Goal: Task Accomplishment & Management: Complete application form

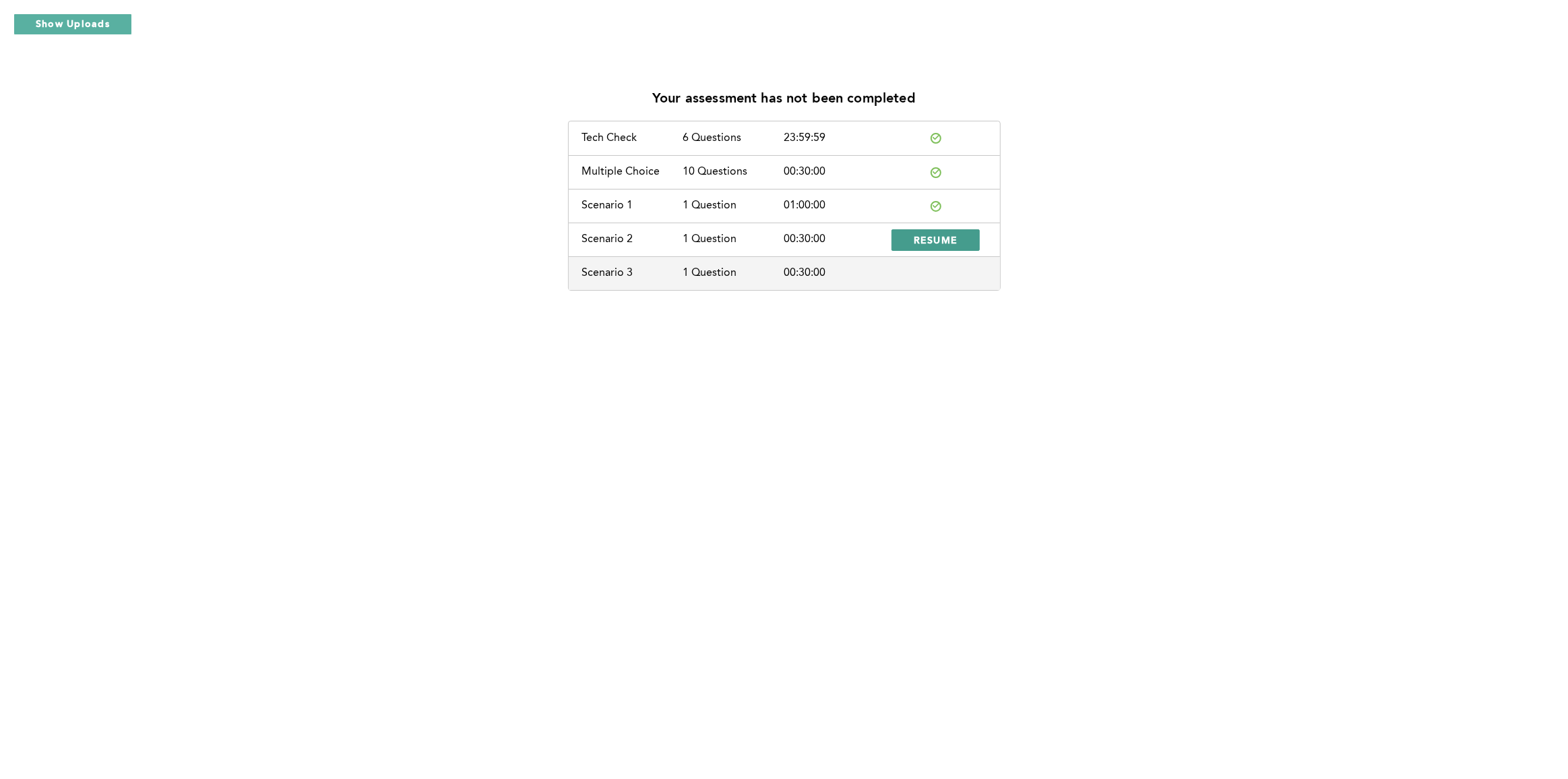
click at [925, 233] on span "RESUME" at bounding box center [936, 239] width 44 height 12
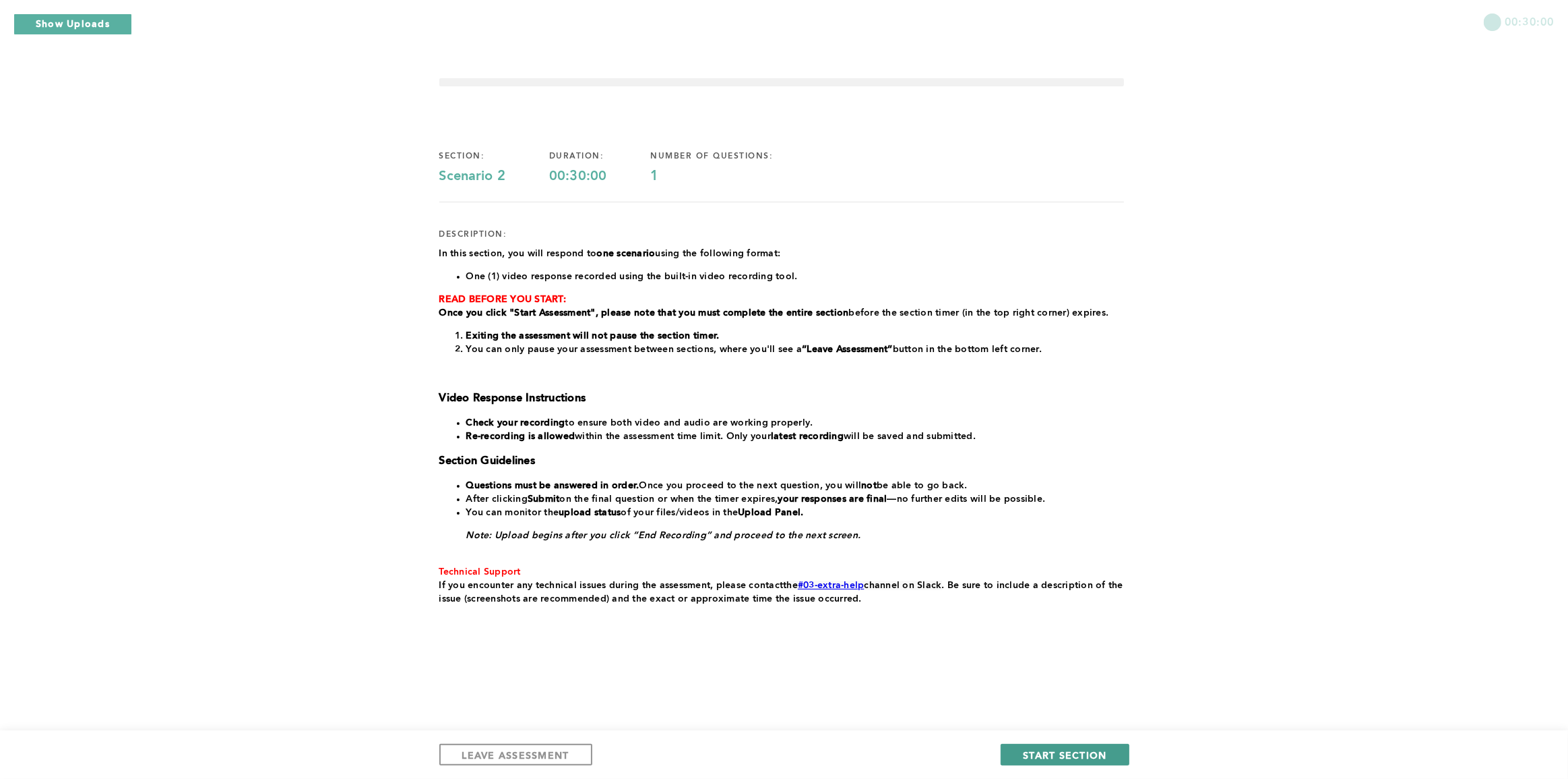
click at [1033, 749] on span "START SECTION" at bounding box center [1064, 754] width 83 height 12
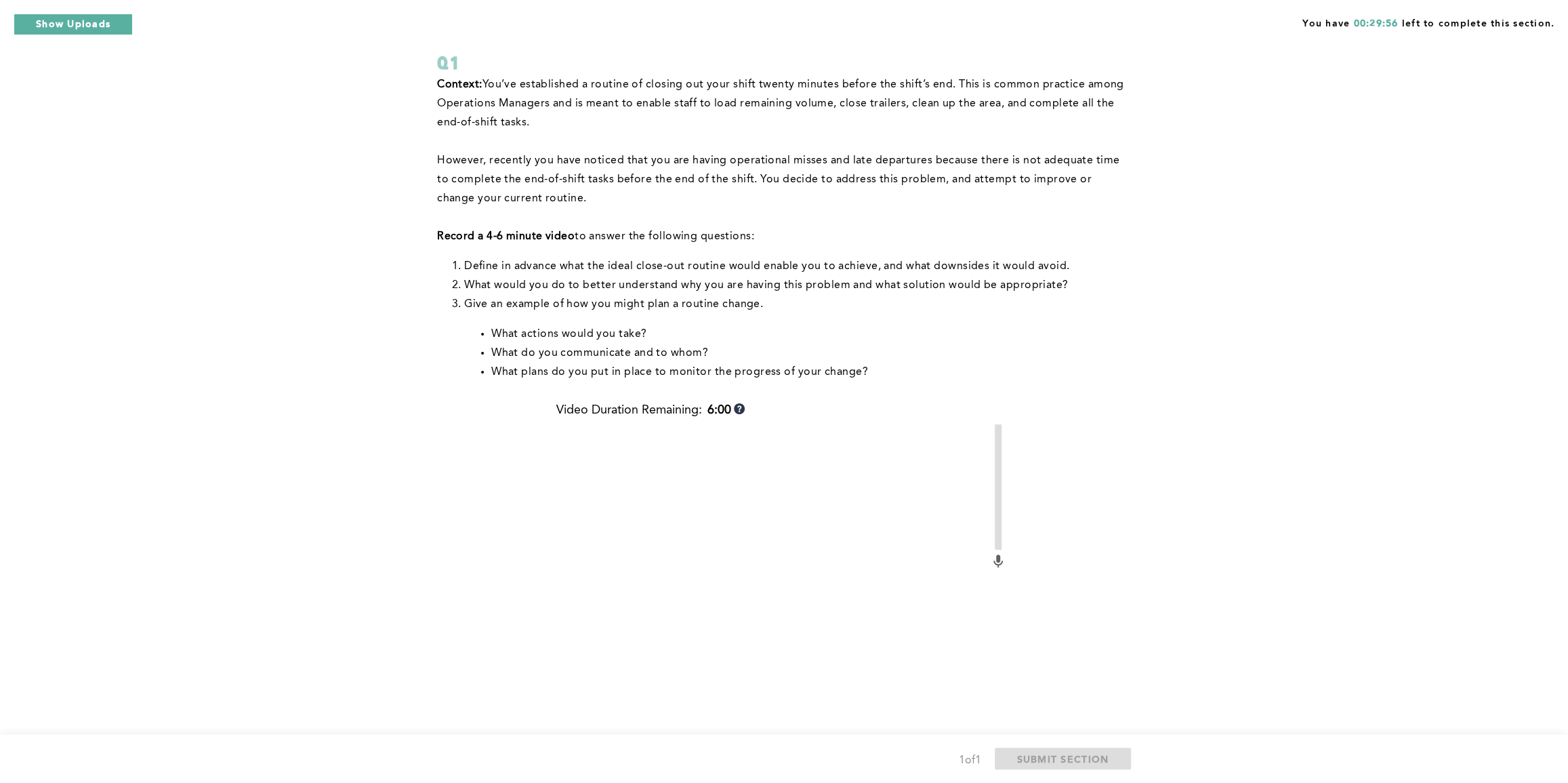
scroll to position [61, 0]
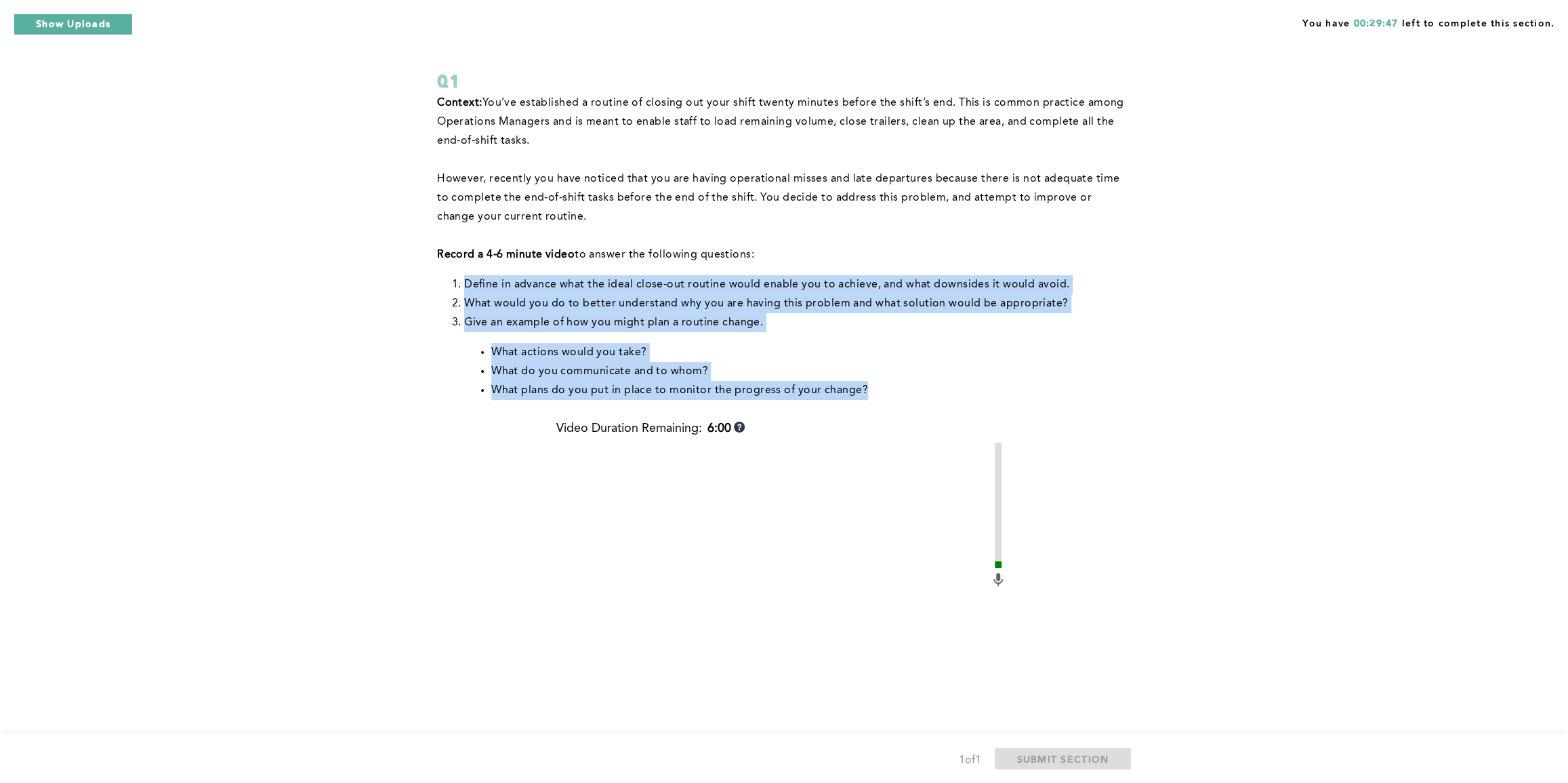
drag, startPoint x: 447, startPoint y: 277, endPoint x: 963, endPoint y: 402, distance: 530.9
click at [963, 402] on div "Context: You’ve established a routine of closing out your shift twenty minutes …" at bounding box center [781, 251] width 689 height 317
click at [995, 409] on div "Context: You’ve established a routine of closing out your shift twenty minutes …" at bounding box center [781, 251] width 689 height 317
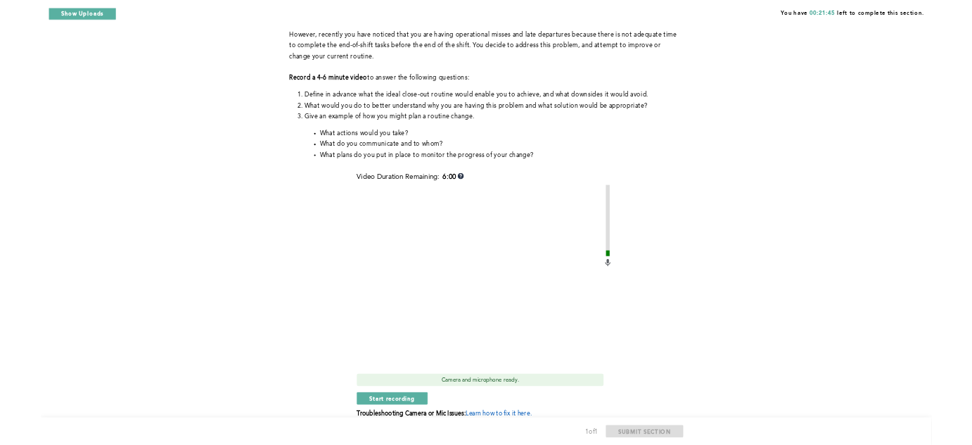
scroll to position [191, 0]
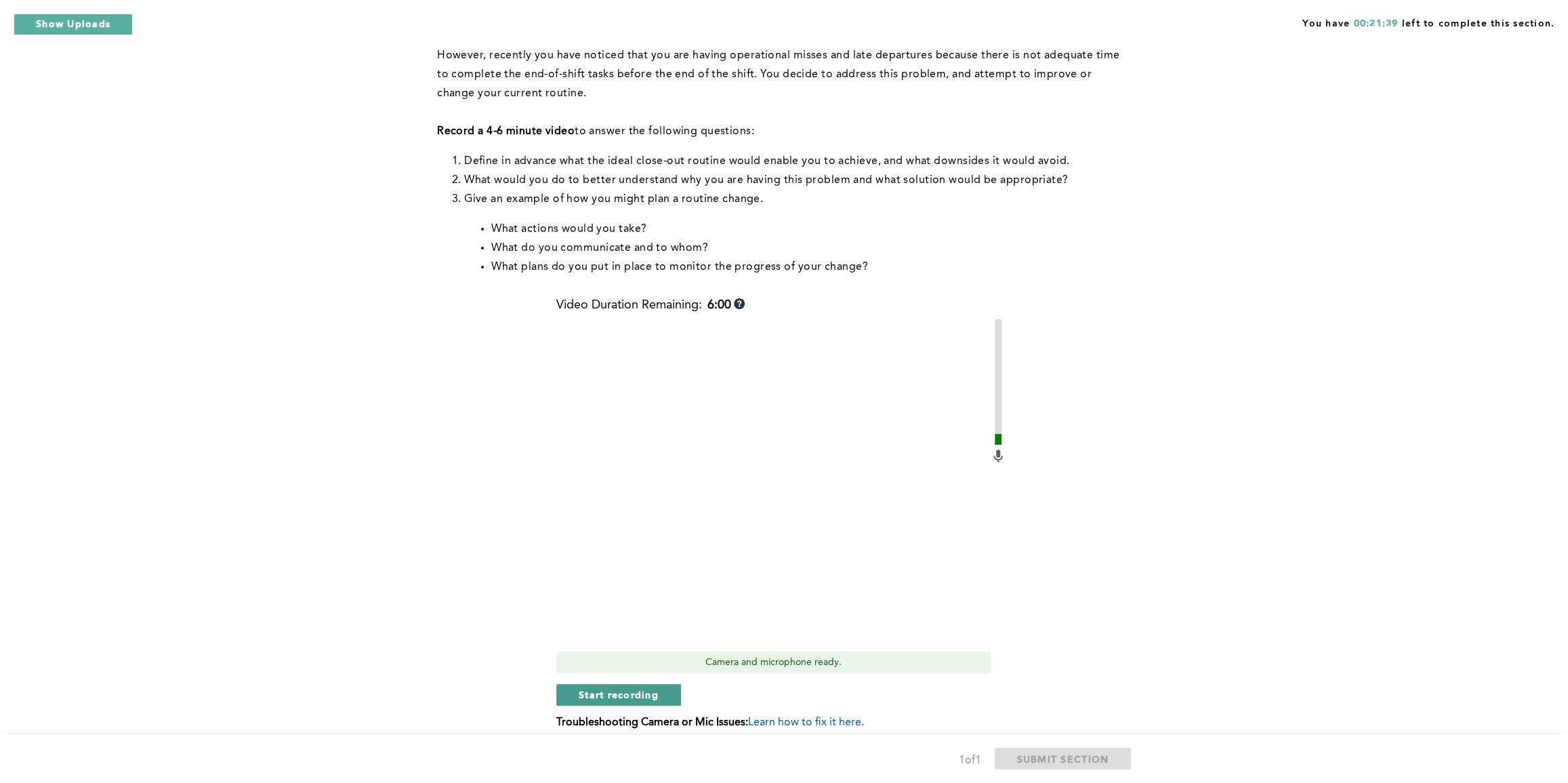
click at [646, 697] on span "Start recording" at bounding box center [618, 693] width 80 height 13
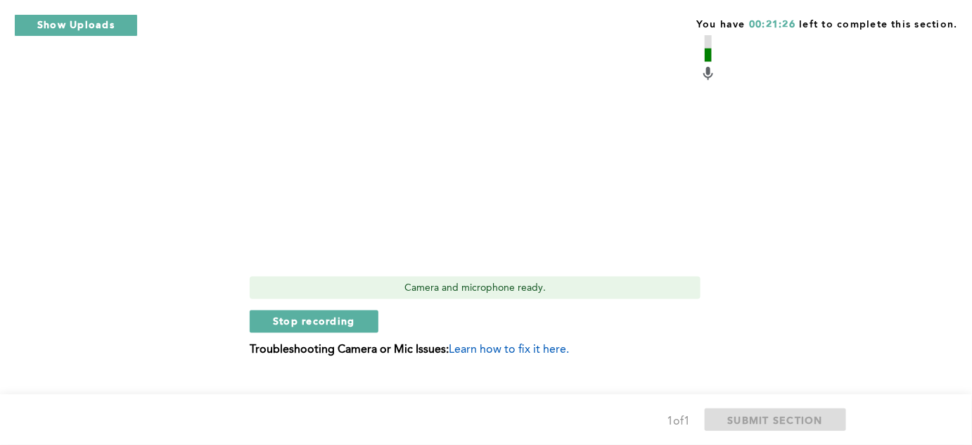
scroll to position [616, 0]
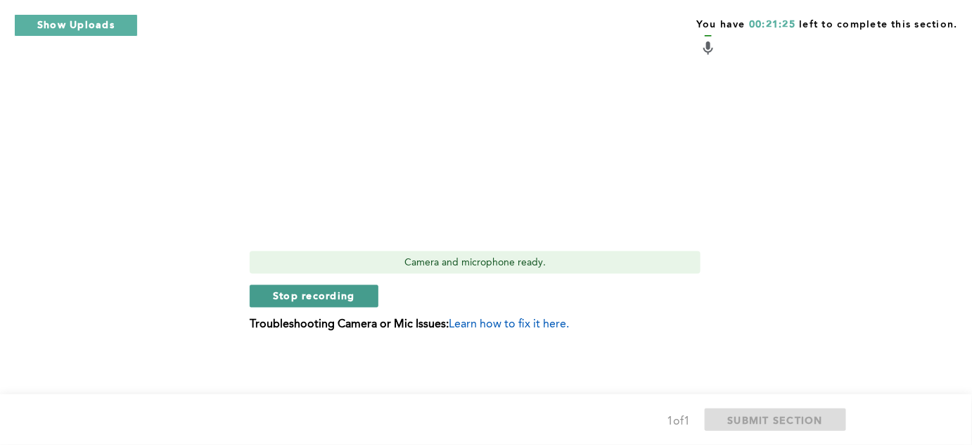
click at [324, 288] on button "Stop recording" at bounding box center [314, 296] width 129 height 23
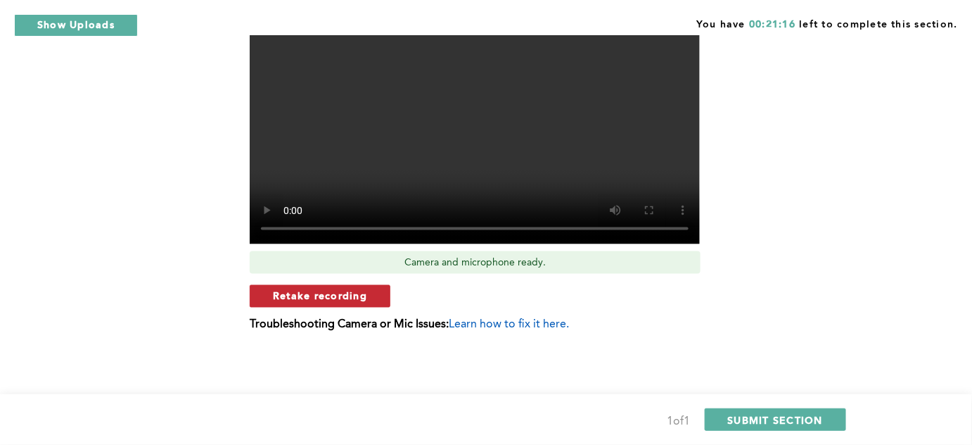
click at [336, 285] on button "Retake recording" at bounding box center [320, 296] width 141 height 23
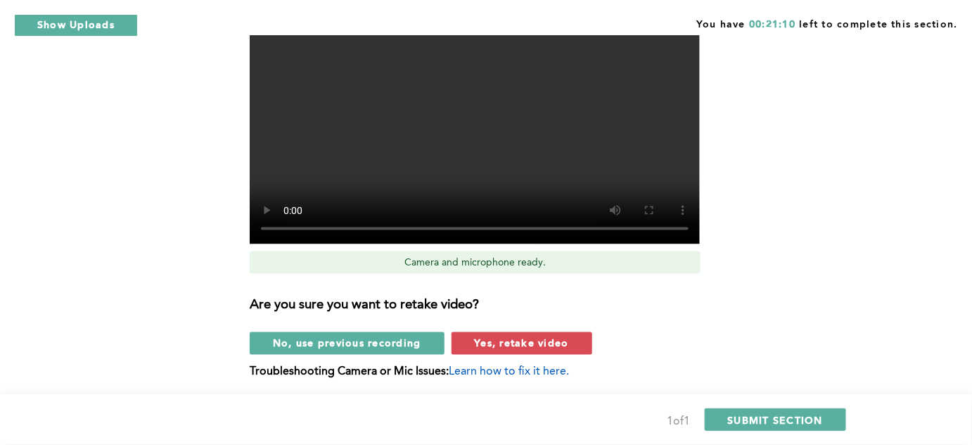
click at [523, 335] on button "Yes, retake video" at bounding box center [522, 343] width 141 height 23
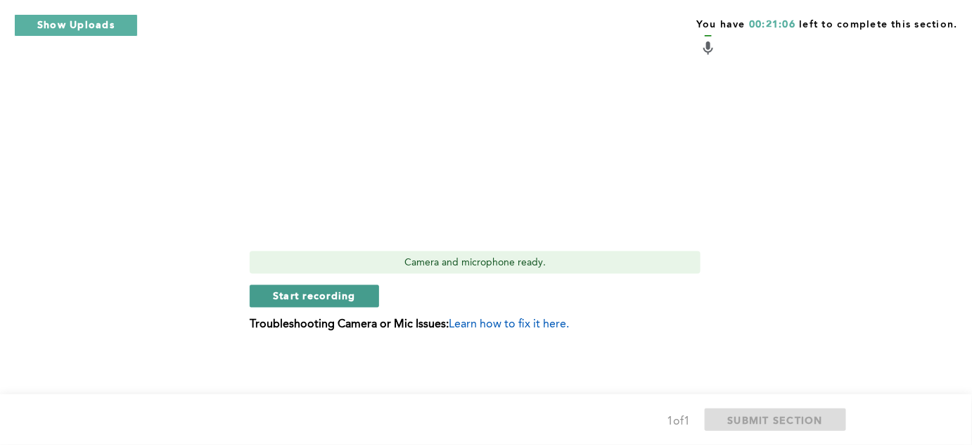
click at [285, 295] on span "Start recording" at bounding box center [314, 295] width 83 height 13
click at [345, 295] on span "Stop recording" at bounding box center [314, 295] width 82 height 13
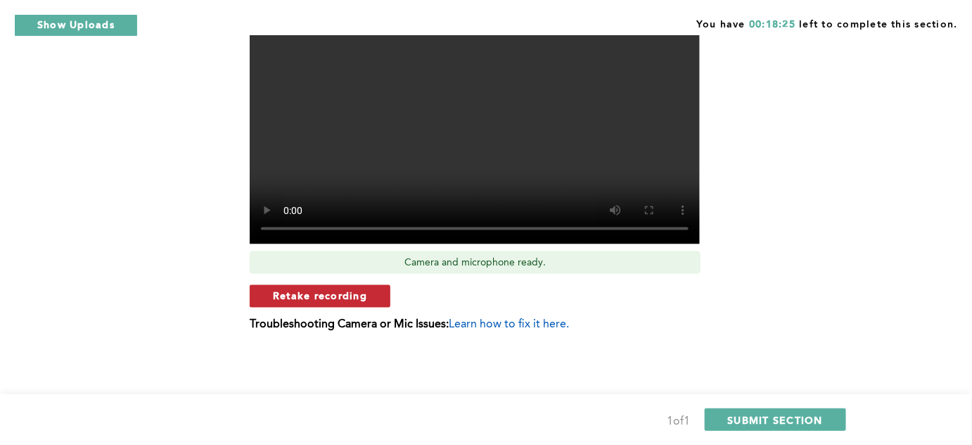
click at [368, 291] on button "Retake recording" at bounding box center [320, 296] width 141 height 23
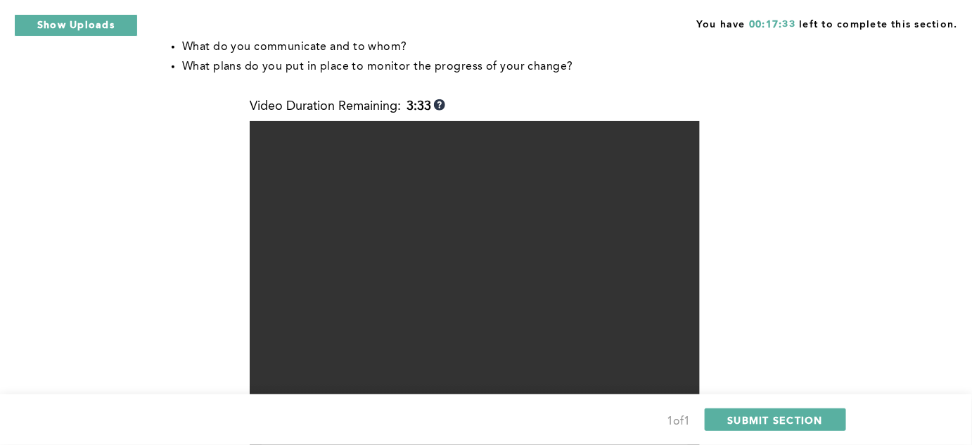
scroll to position [360, 0]
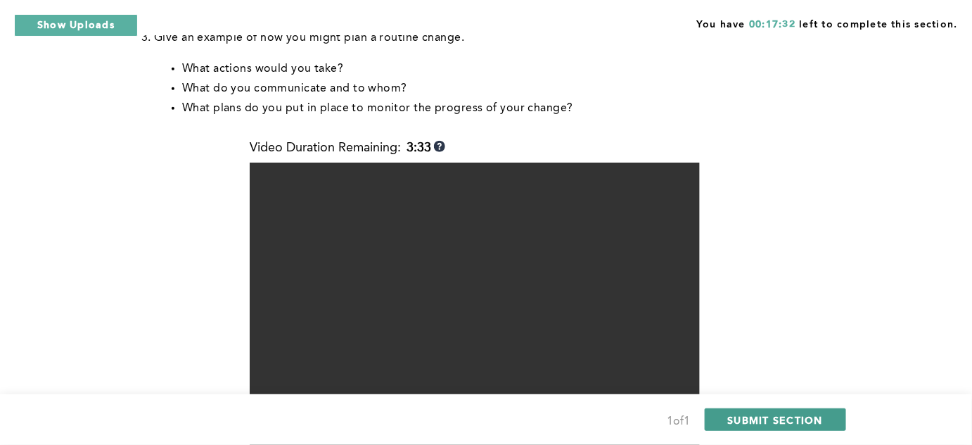
click at [773, 419] on span "SUBMIT SECTION" at bounding box center [776, 419] width 96 height 13
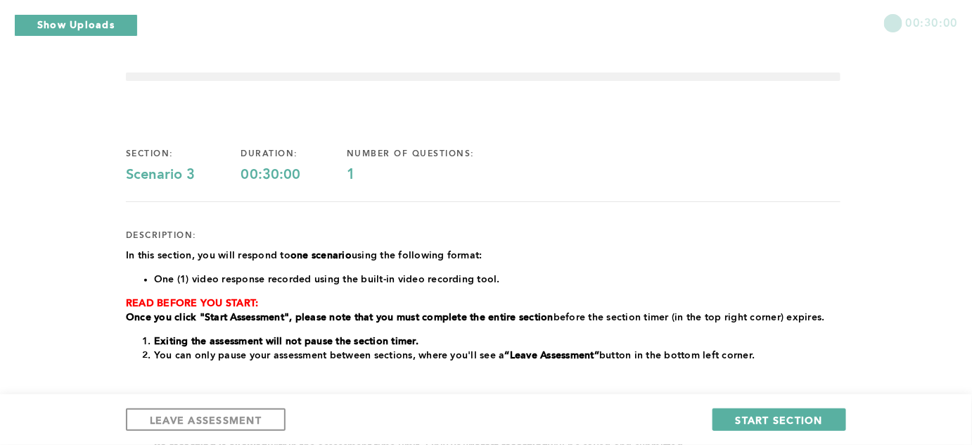
scroll to position [0, 0]
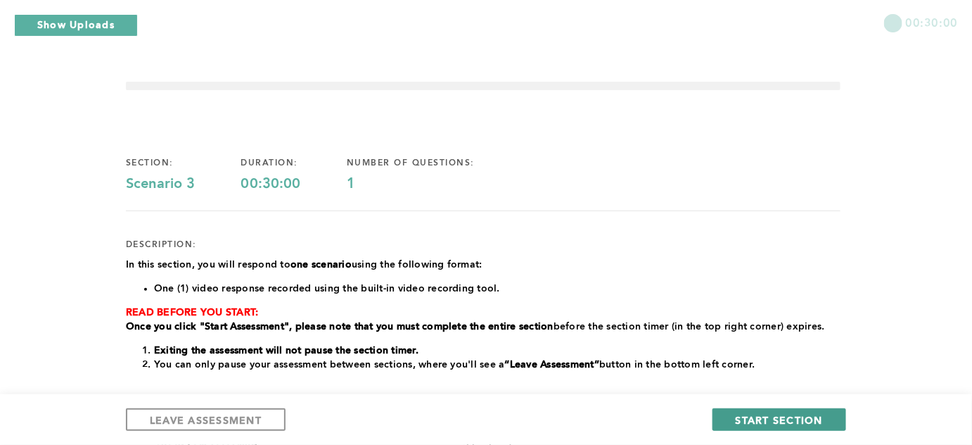
click at [776, 416] on span "START SECTION" at bounding box center [779, 419] width 87 height 13
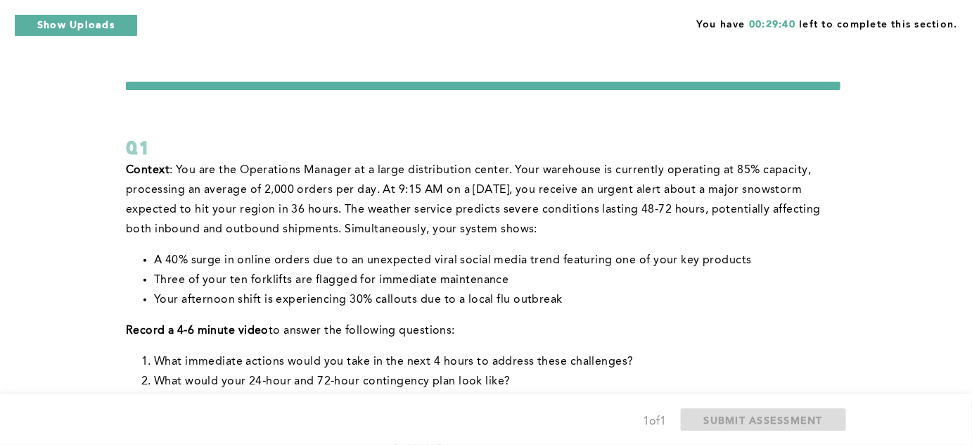
scroll to position [63, 0]
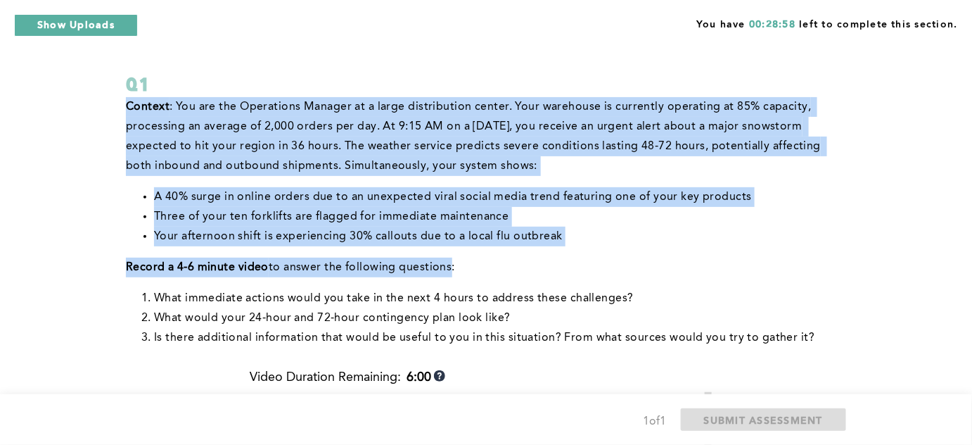
drag, startPoint x: 117, startPoint y: 101, endPoint x: 445, endPoint y: 264, distance: 365.9
click at [445, 264] on div "You have 00:28:58 left to complete this section. Q1 Context : You are the Opera…" at bounding box center [486, 433] width 972 height 993
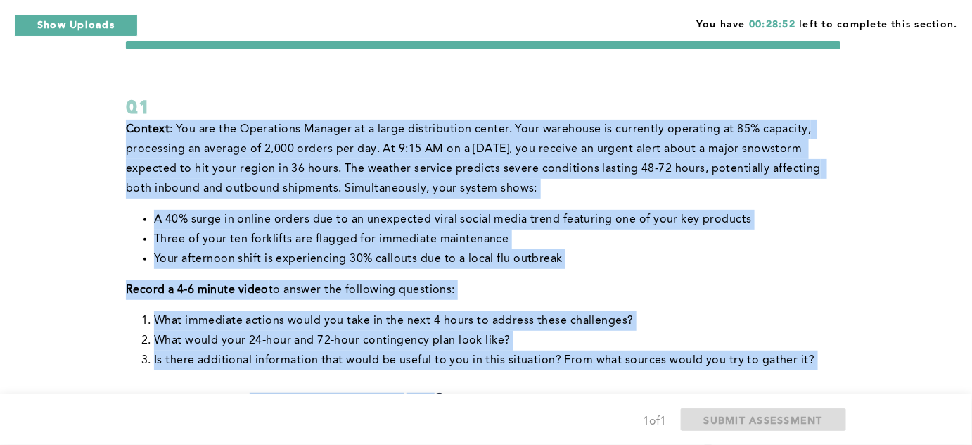
scroll to position [120, 0]
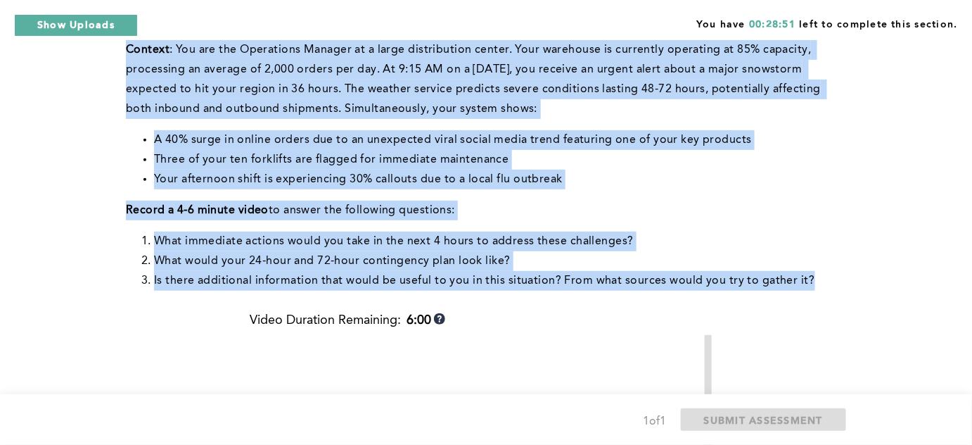
drag, startPoint x: 129, startPoint y: 172, endPoint x: 838, endPoint y: 286, distance: 718.3
click at [838, 286] on div "Context : You are the Operations Manager at a large distribution center. Your w…" at bounding box center [483, 165] width 715 height 250
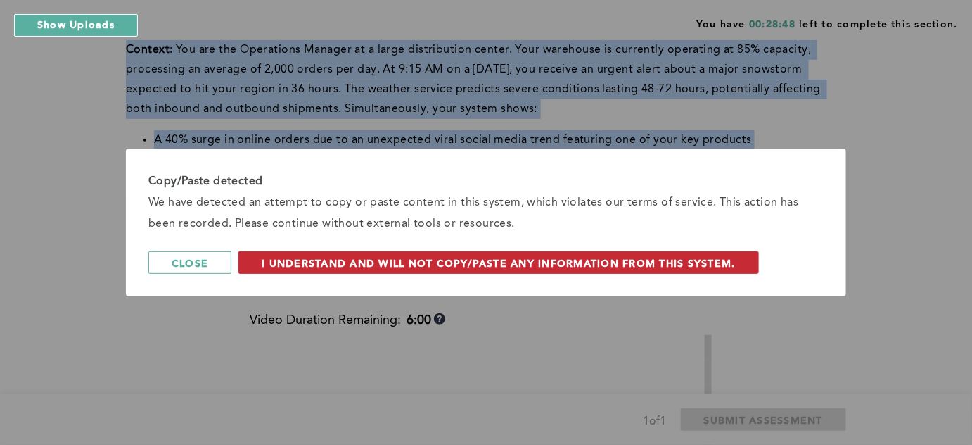
click at [324, 266] on span "I understand and will not copy/paste any information from this system." at bounding box center [499, 262] width 474 height 13
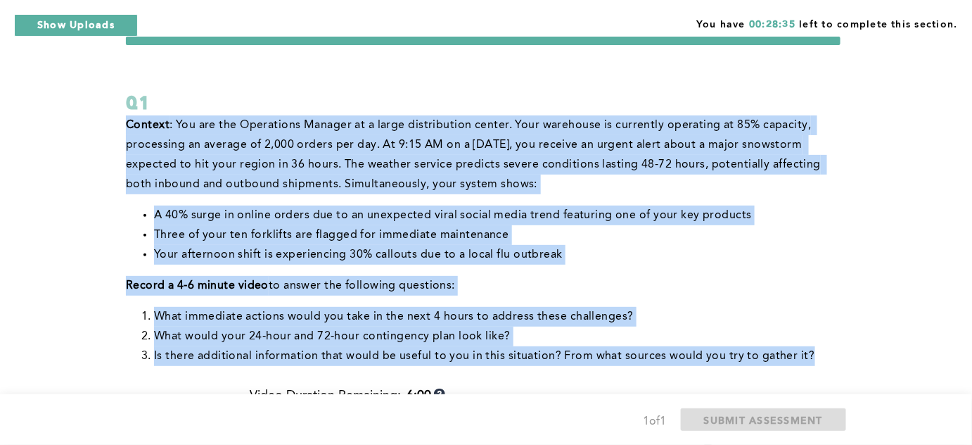
scroll to position [0, 0]
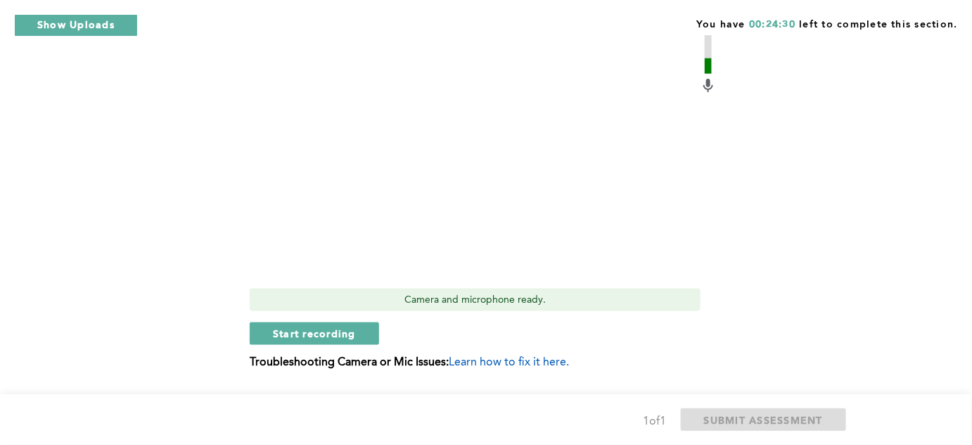
scroll to position [549, 0]
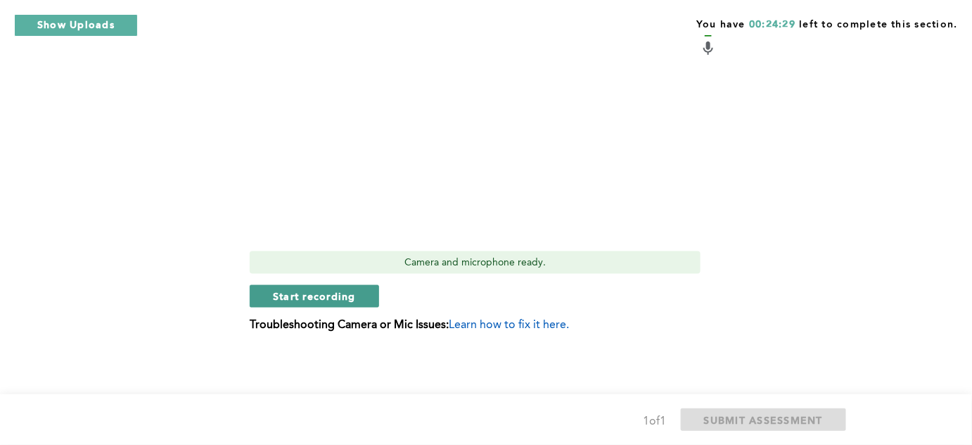
click at [357, 298] on button "Start recording" at bounding box center [314, 296] width 129 height 23
click at [270, 291] on button "Stop recording" at bounding box center [314, 296] width 129 height 23
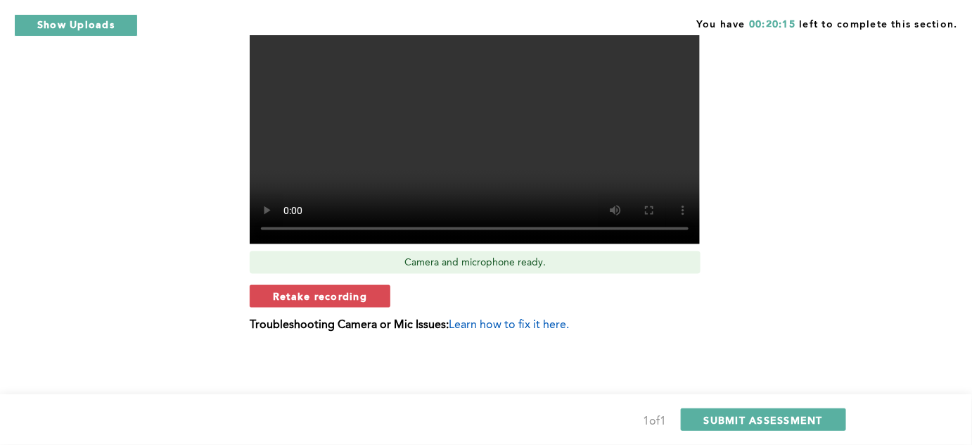
drag, startPoint x: 528, startPoint y: 129, endPoint x: 533, endPoint y: 145, distance: 16.9
click at [525, 128] on video at bounding box center [475, 75] width 450 height 338
click at [731, 418] on span "SUBMIT ASSESSMENT" at bounding box center [763, 419] width 119 height 13
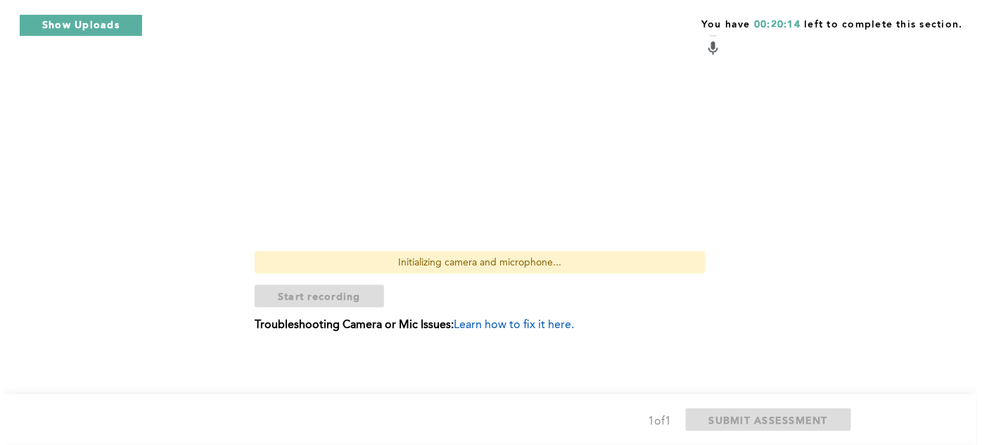
scroll to position [0, 0]
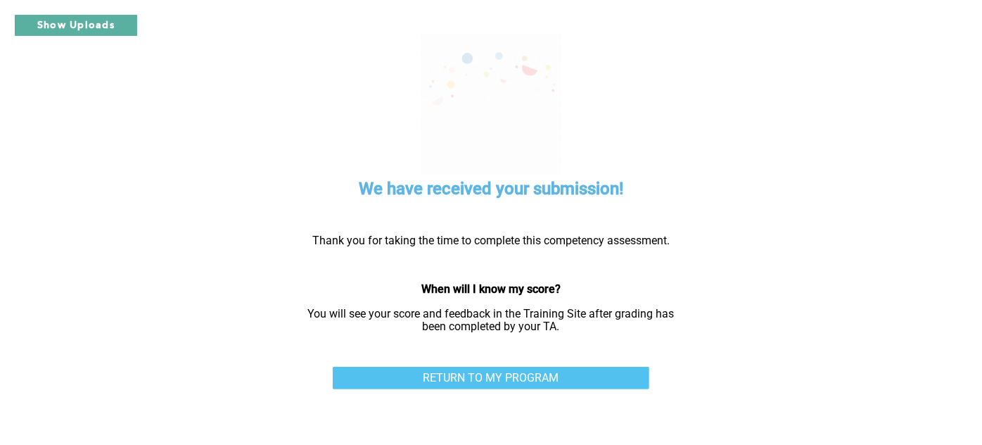
click at [568, 380] on link "RETURN TO MY PROGRAM" at bounding box center [491, 378] width 317 height 23
click at [566, 379] on link "RETURN TO MY PROGRAM" at bounding box center [491, 378] width 317 height 23
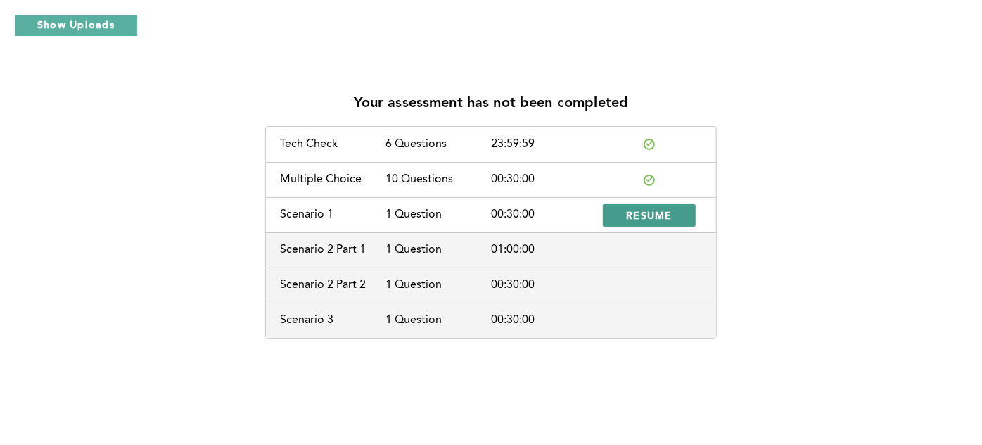
click at [636, 213] on span "RESUME" at bounding box center [649, 214] width 46 height 13
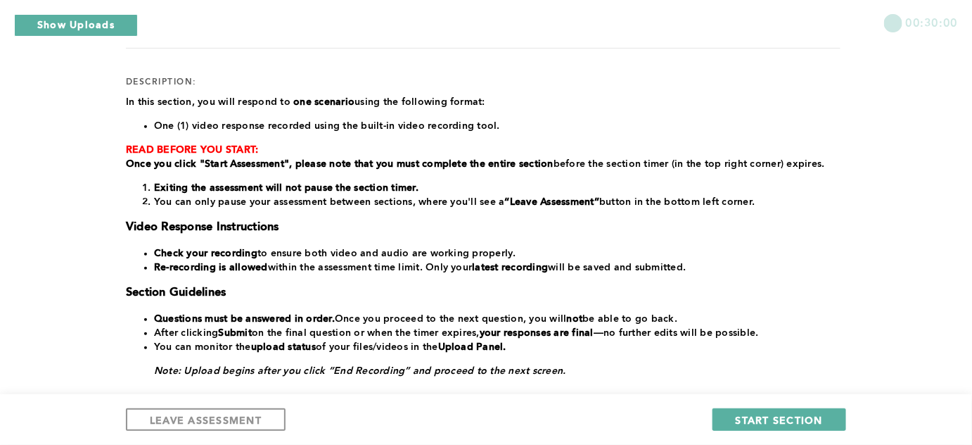
scroll to position [313, 0]
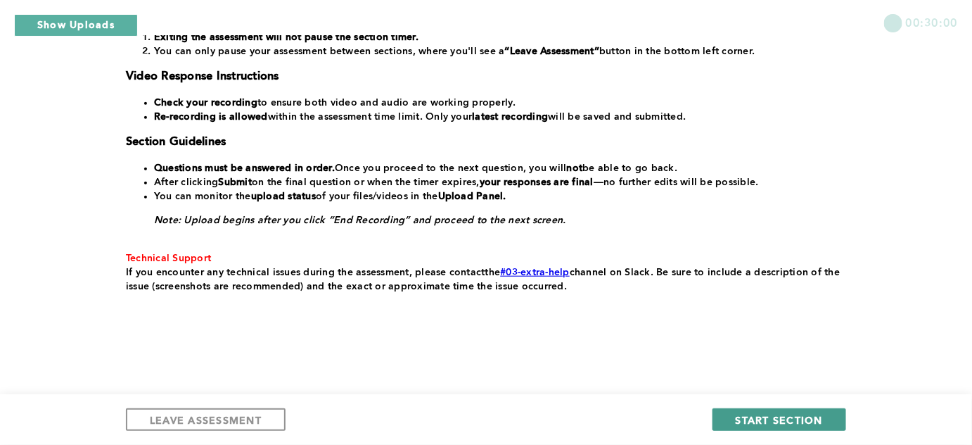
click at [769, 413] on span "START SECTION" at bounding box center [779, 419] width 87 height 13
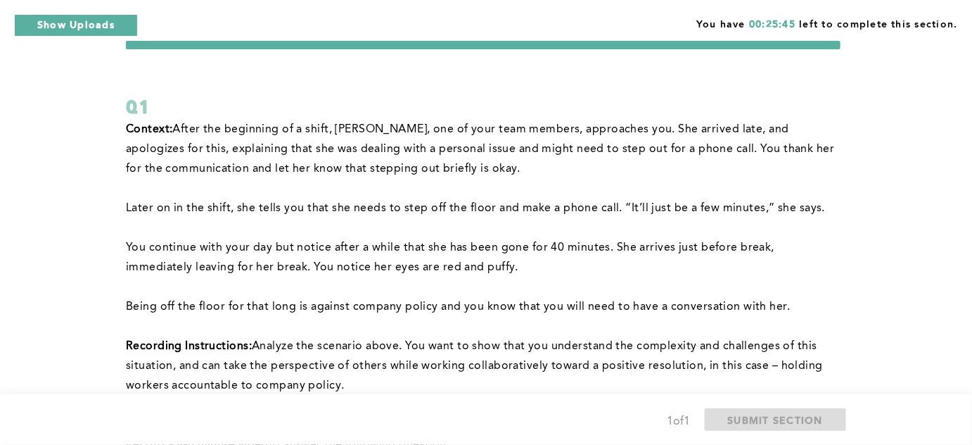
scroll to position [63, 0]
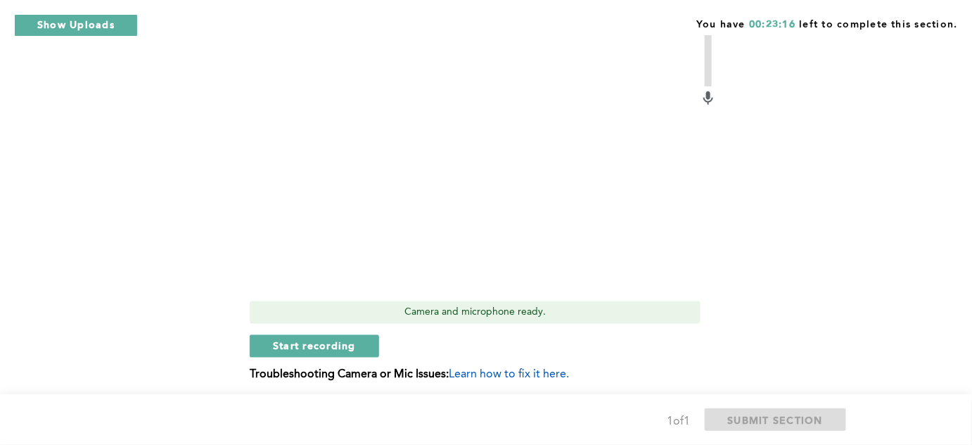
scroll to position [684, 0]
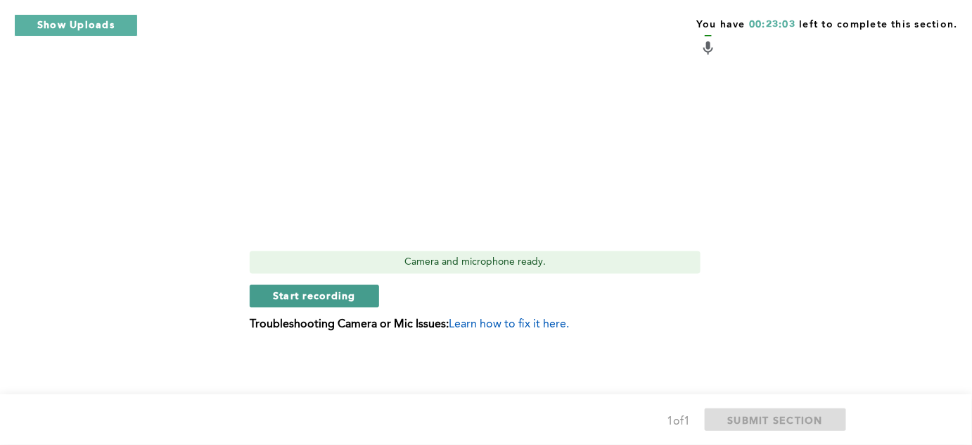
click at [362, 296] on button "Start recording" at bounding box center [314, 296] width 129 height 23
click at [362, 292] on button "Stop recording" at bounding box center [314, 296] width 129 height 23
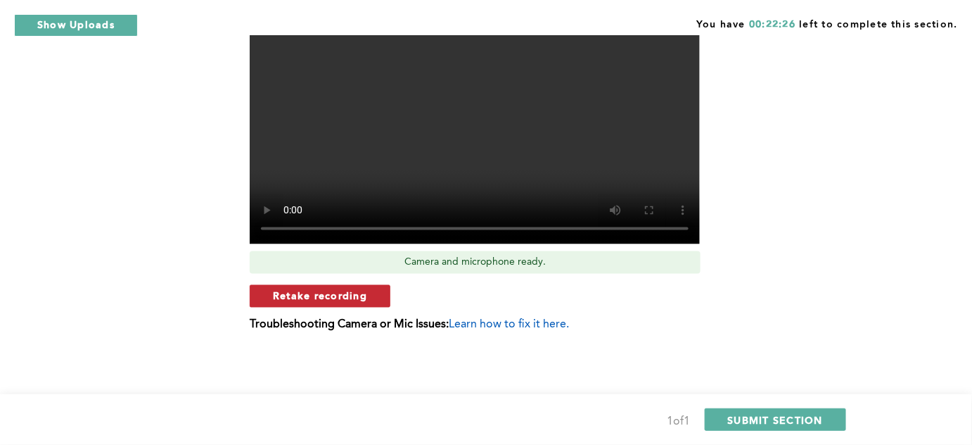
click at [338, 291] on span "Retake recording" at bounding box center [320, 295] width 94 height 13
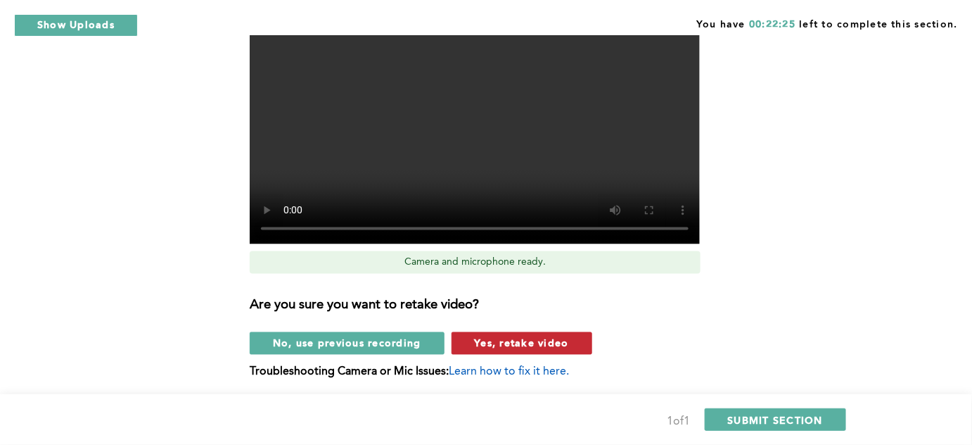
click at [554, 335] on button "Yes, retake video" at bounding box center [522, 343] width 141 height 23
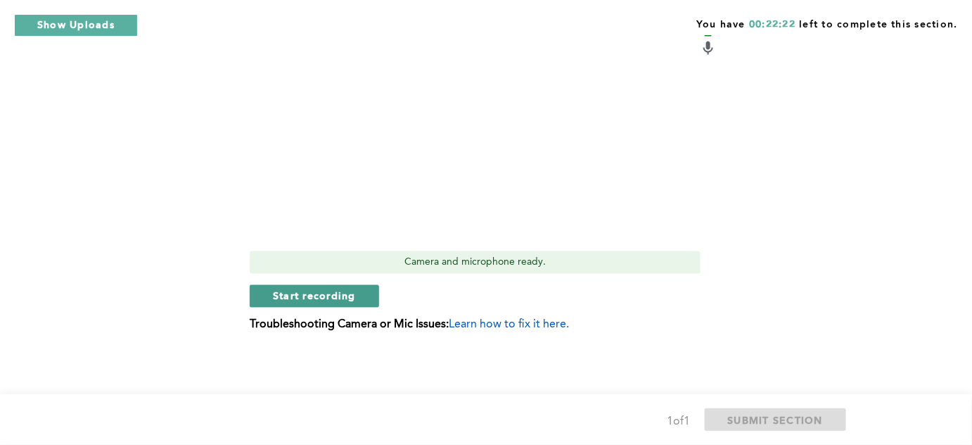
click at [309, 291] on span "Start recording" at bounding box center [314, 295] width 83 height 13
click at [316, 302] on span "Stop recording" at bounding box center [314, 295] width 82 height 13
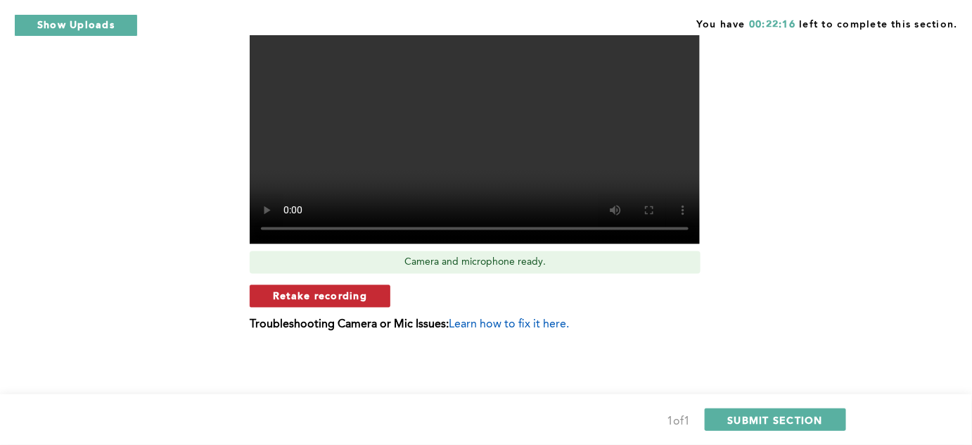
click at [324, 298] on span "Retake recording" at bounding box center [320, 295] width 94 height 13
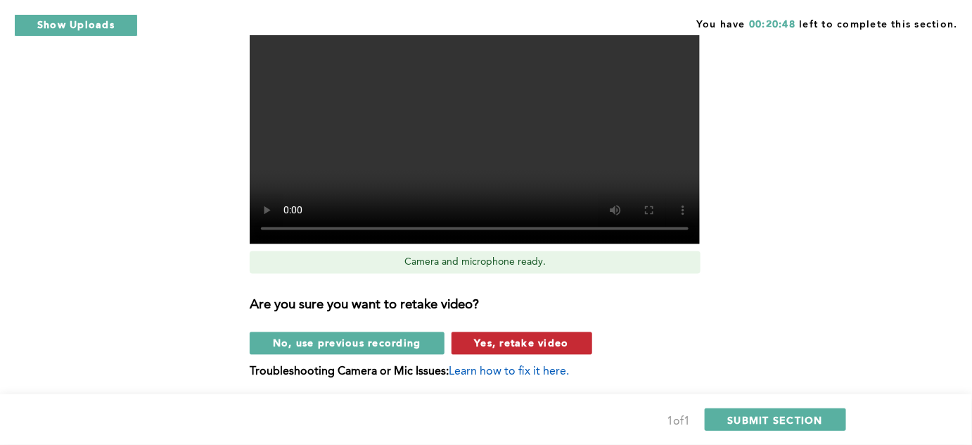
click at [488, 336] on span "Yes, retake video" at bounding box center [522, 342] width 94 height 13
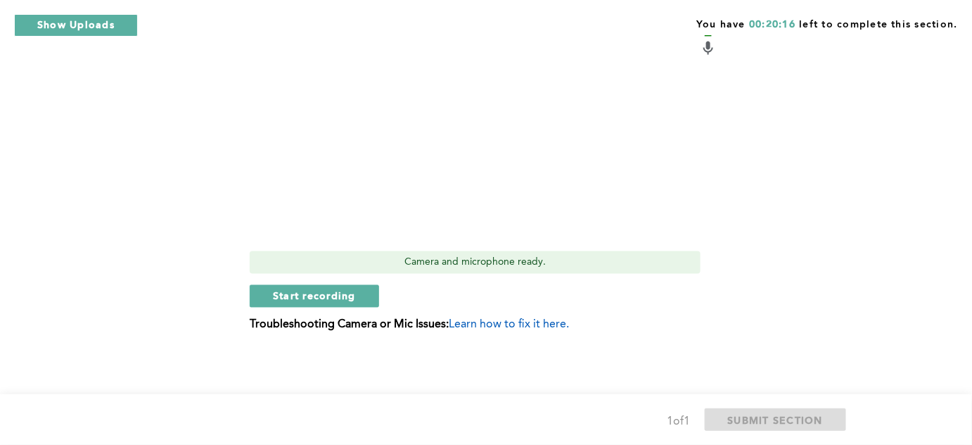
drag, startPoint x: 310, startPoint y: 292, endPoint x: 170, endPoint y: 256, distance: 143.9
click at [269, 290] on button "Start recording" at bounding box center [314, 296] width 129 height 23
click at [283, 297] on span "Stop recording" at bounding box center [314, 295] width 82 height 13
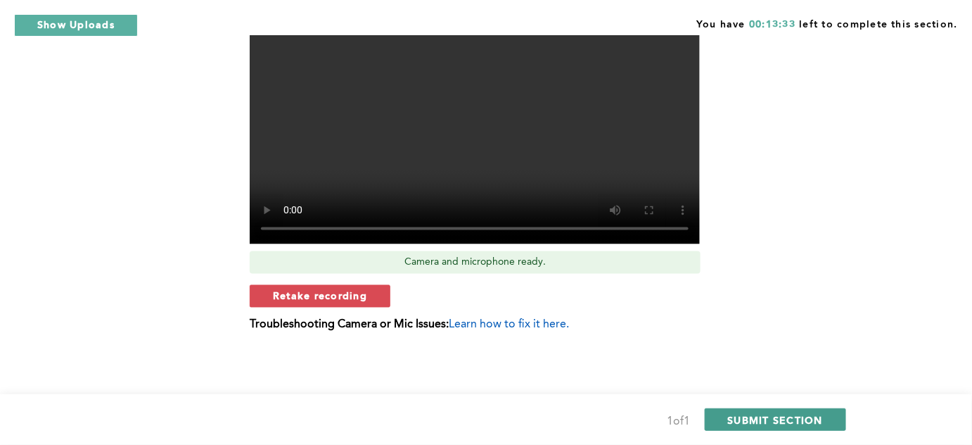
click at [773, 418] on span "SUBMIT SECTION" at bounding box center [776, 419] width 96 height 13
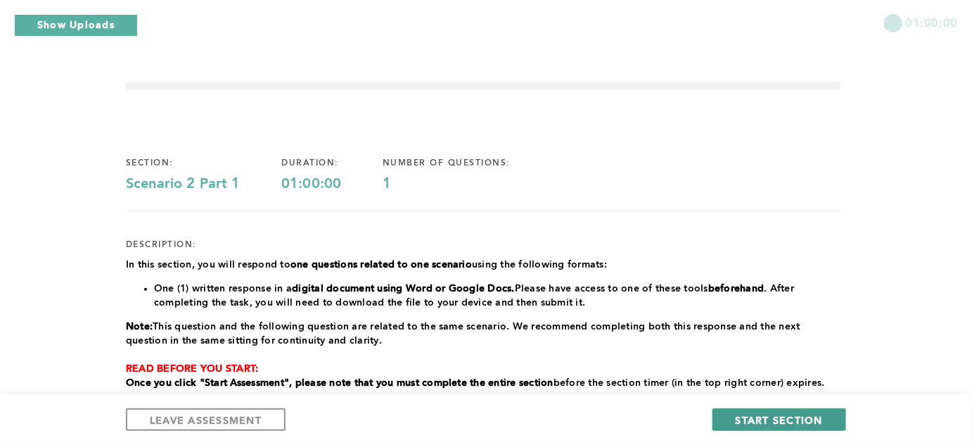
click at [789, 419] on span "START SECTION" at bounding box center [779, 419] width 87 height 13
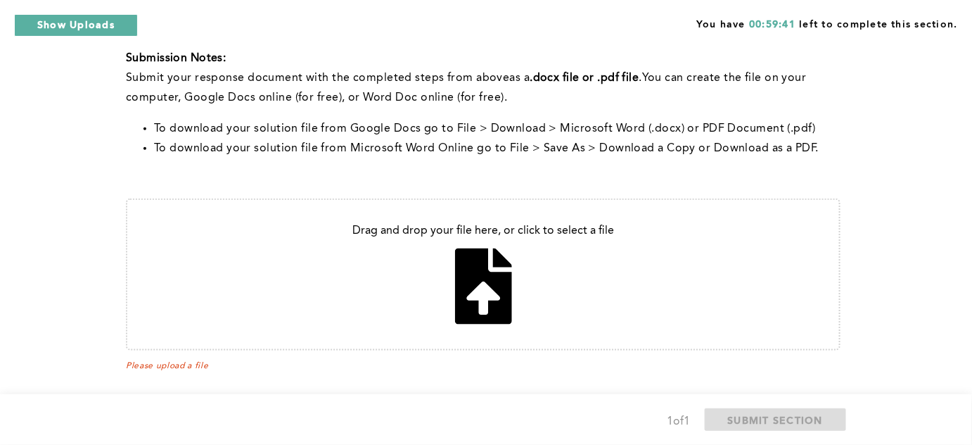
scroll to position [431, 0]
click at [485, 291] on input "file" at bounding box center [483, 272] width 712 height 149
type input "C:\fakepath\C1.pdf"
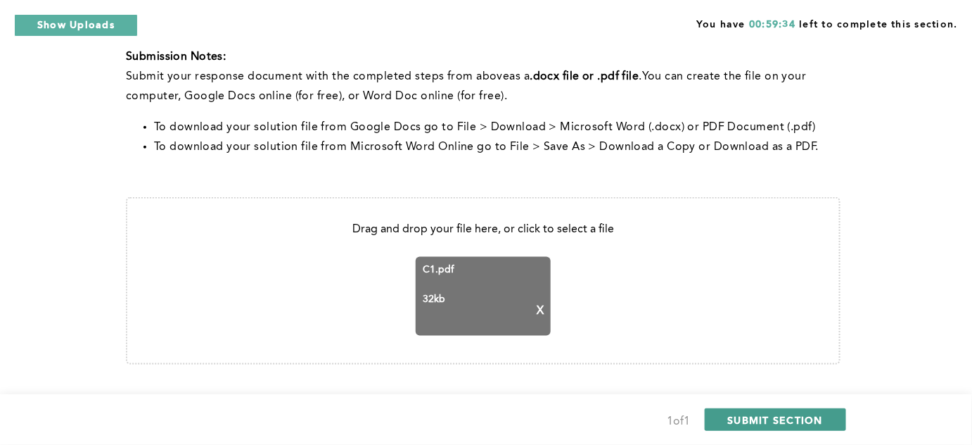
click at [773, 417] on span "SUBMIT SECTION" at bounding box center [776, 419] width 96 height 13
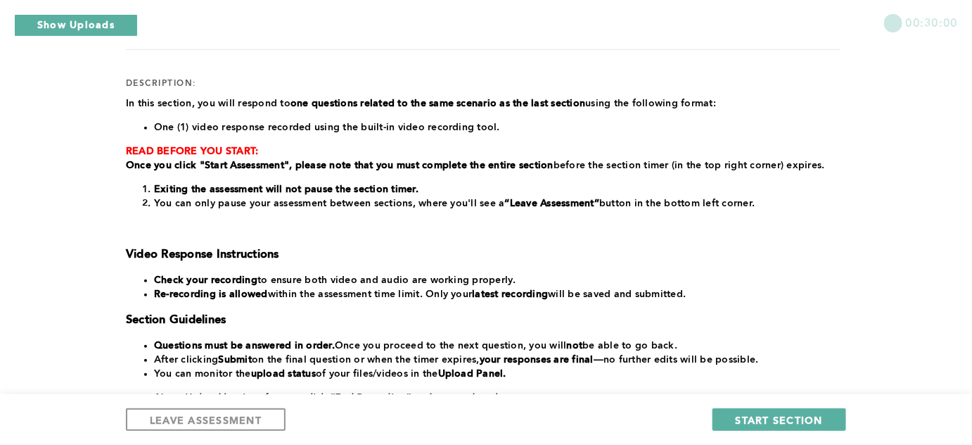
scroll to position [339, 0]
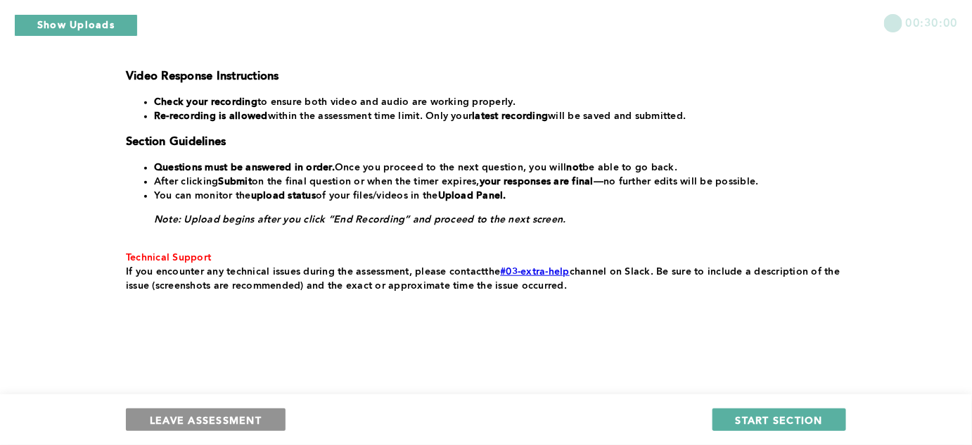
click at [255, 417] on span "LEAVE ASSESSMENT" at bounding box center [206, 419] width 112 height 13
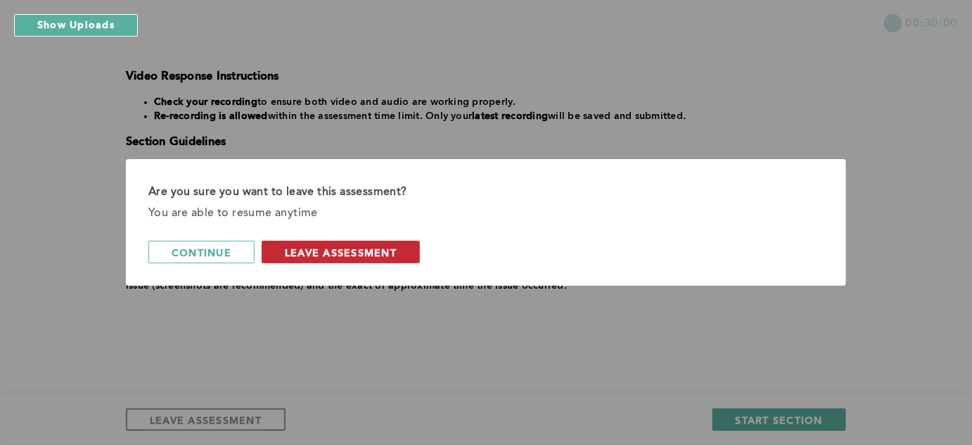
click at [311, 251] on span "leave assessment" at bounding box center [341, 252] width 112 height 13
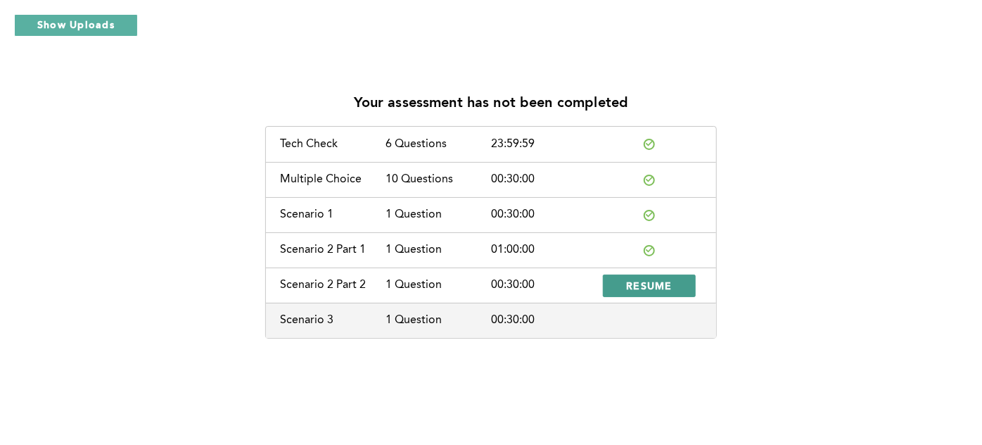
click at [679, 287] on button "RESUME" at bounding box center [649, 285] width 93 height 23
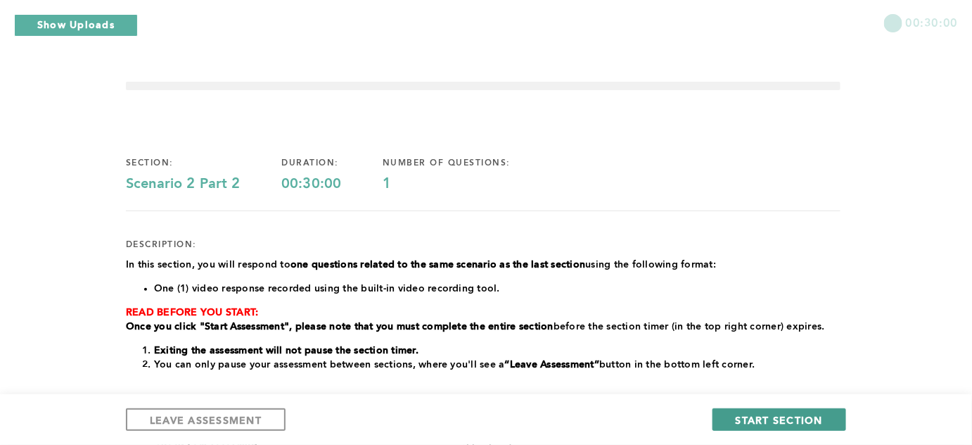
click at [769, 416] on span "START SECTION" at bounding box center [779, 419] width 87 height 13
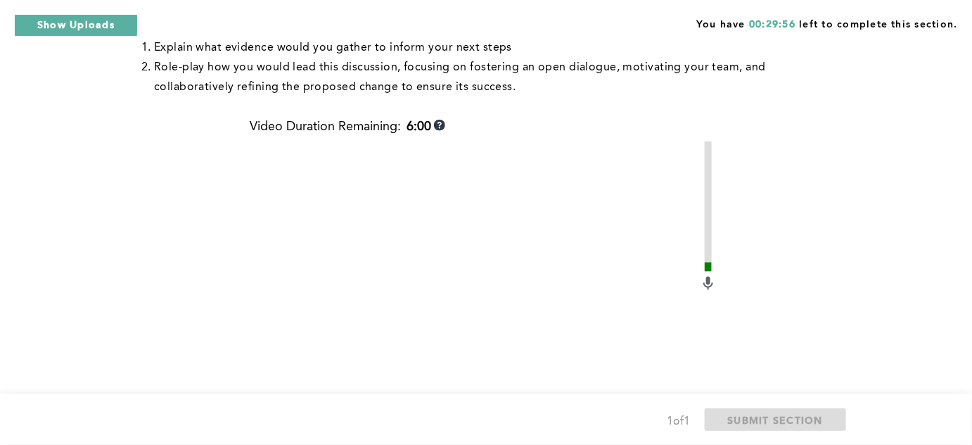
scroll to position [564, 0]
